Goal: Navigation & Orientation: Understand site structure

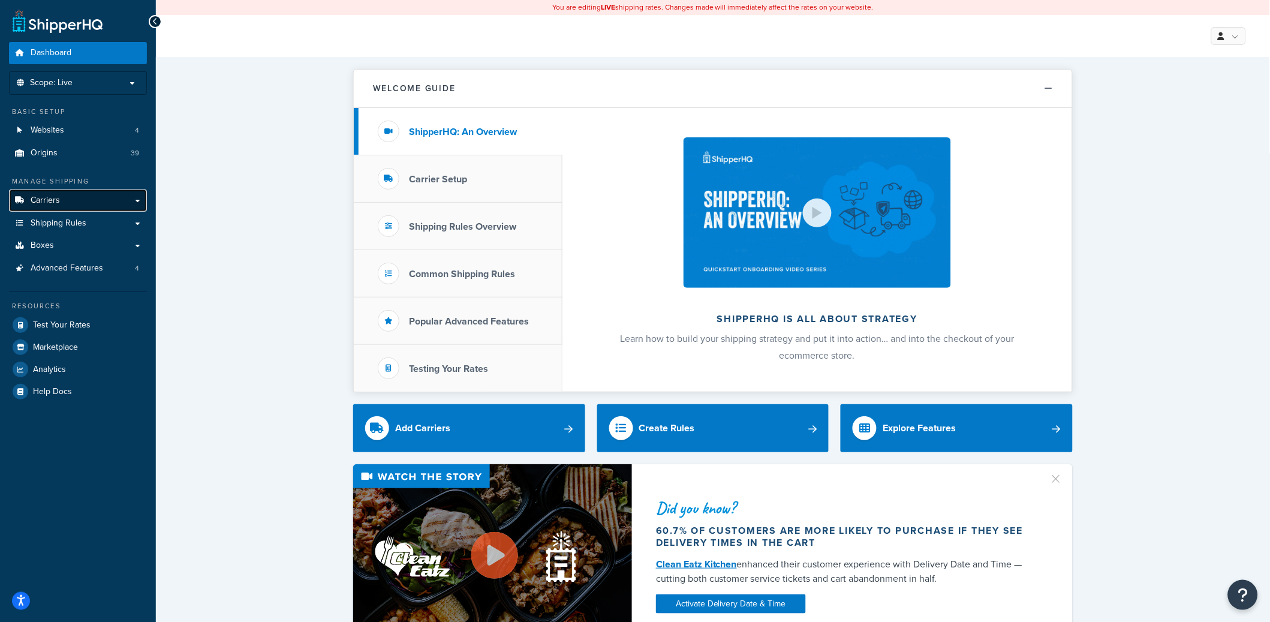
click at [130, 200] on link "Carriers" at bounding box center [78, 200] width 138 height 22
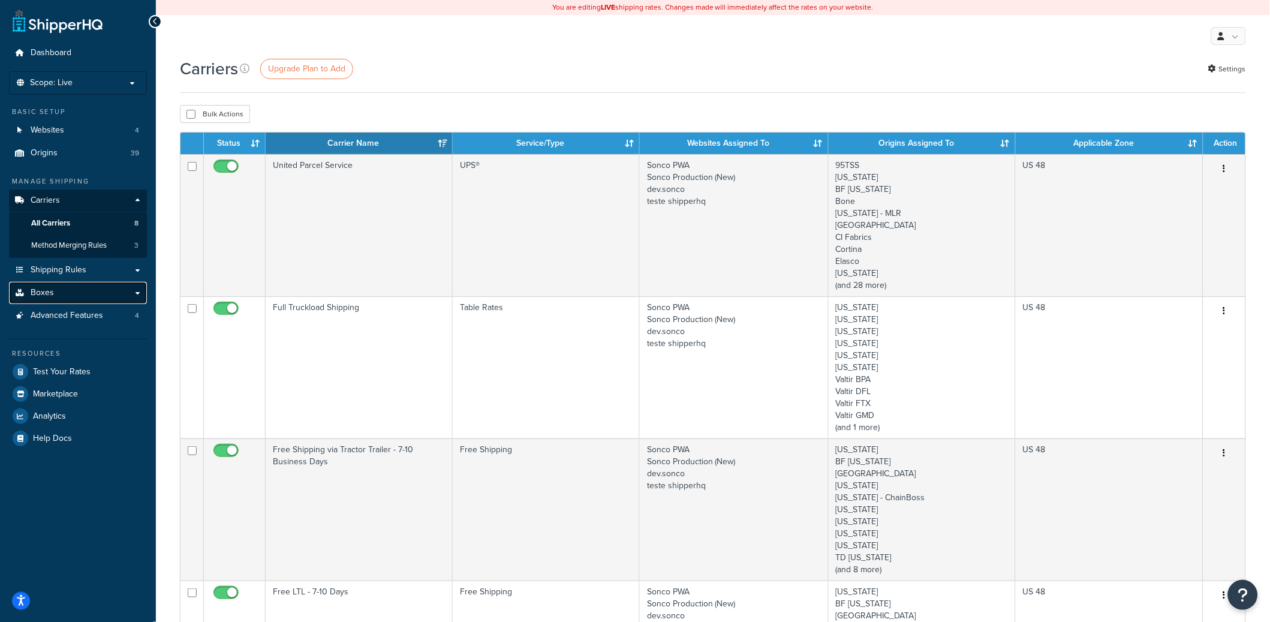
click at [140, 291] on link "Boxes" at bounding box center [78, 293] width 138 height 22
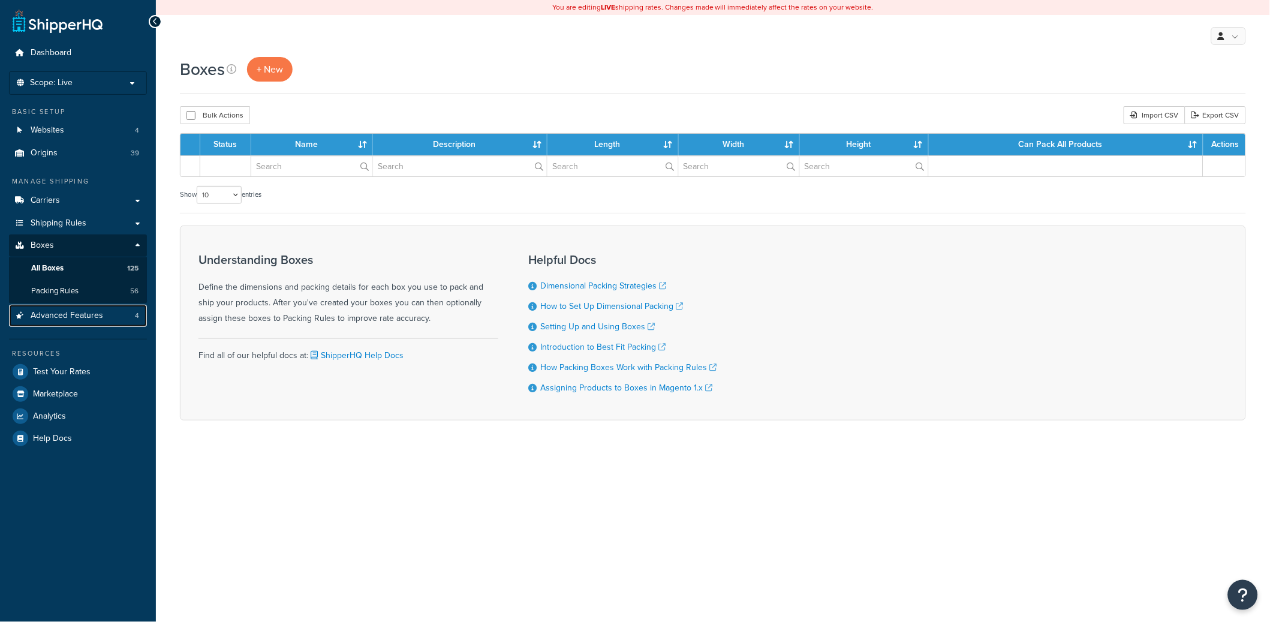
click at [73, 317] on span "Advanced Features" at bounding box center [67, 316] width 73 height 10
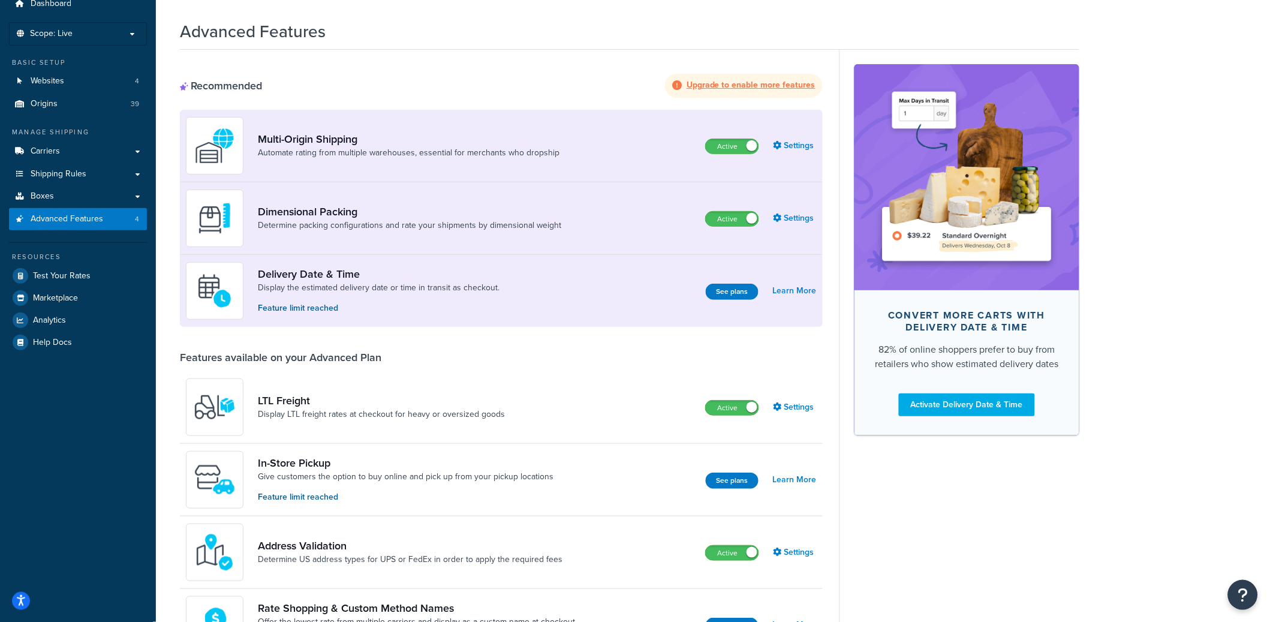
scroll to position [25, 0]
